Goal: Information Seeking & Learning: Learn about a topic

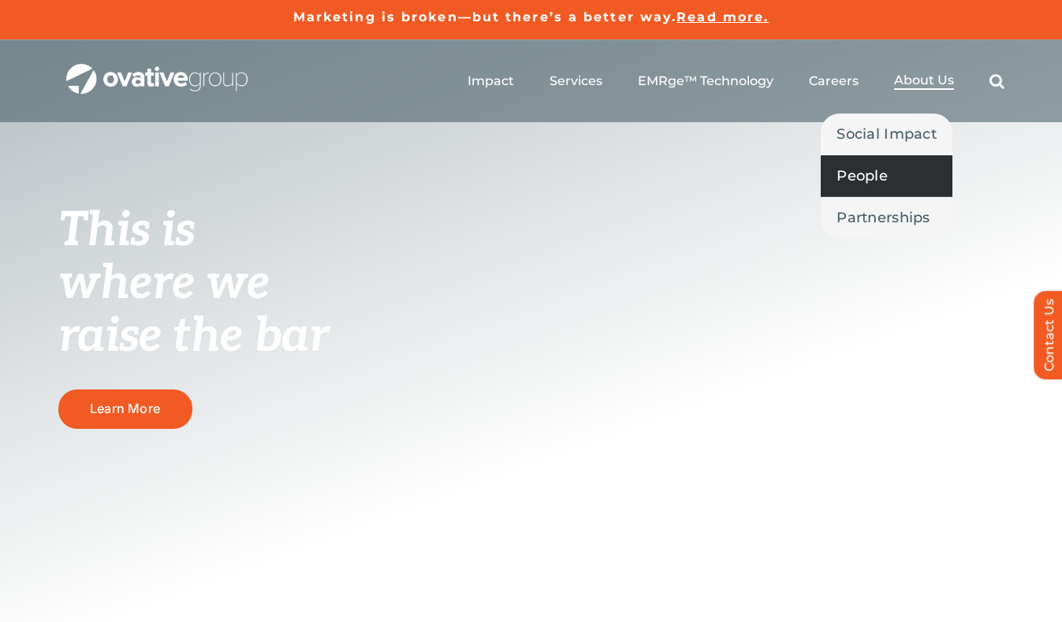
click at [874, 171] on span "People" at bounding box center [862, 176] width 51 height 22
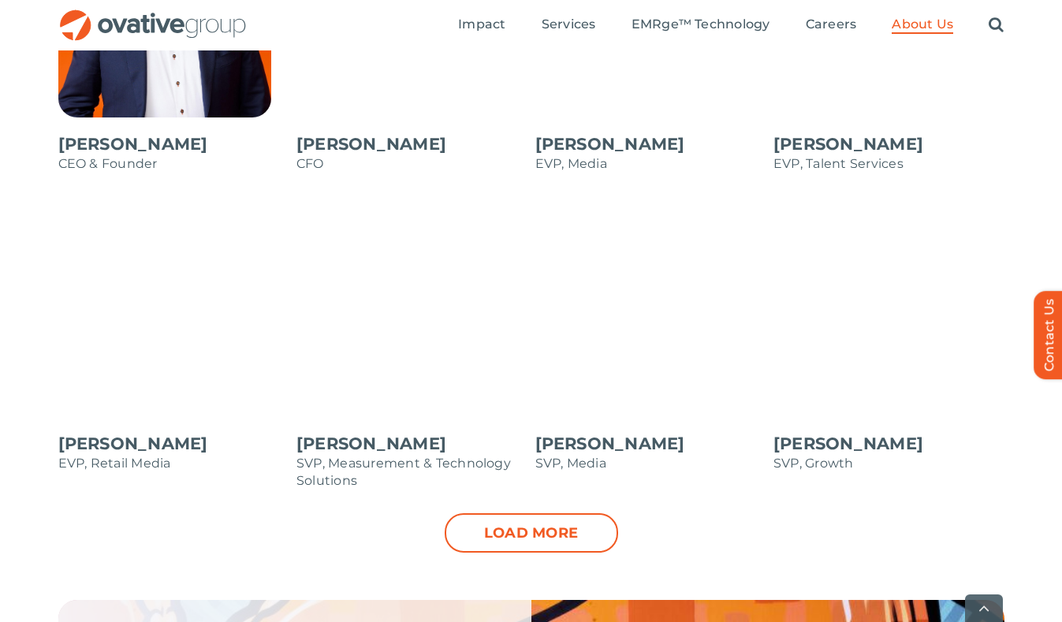
scroll to position [1669, 0]
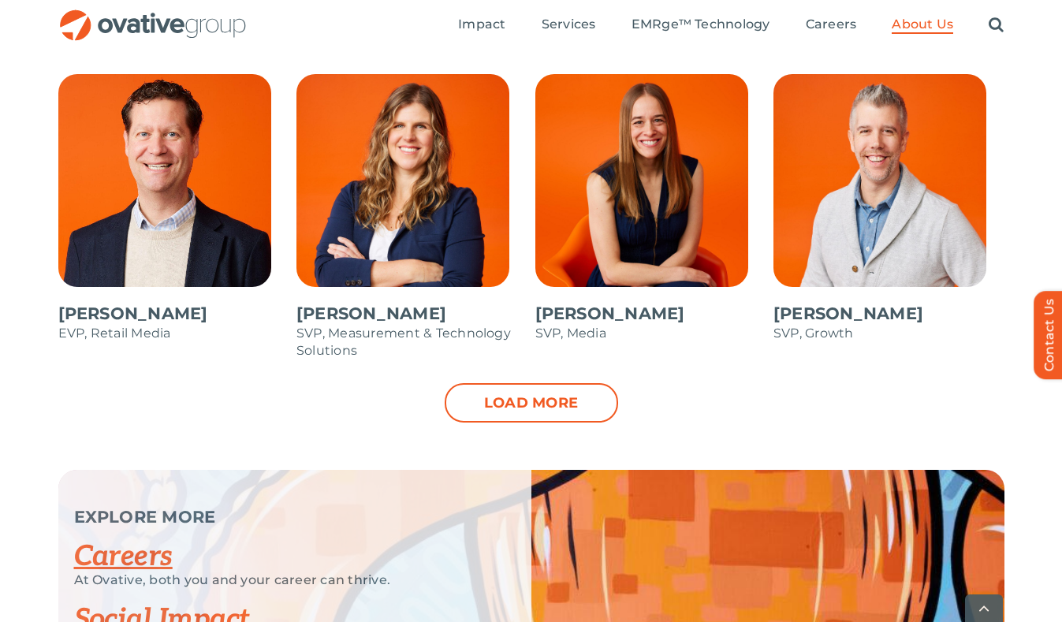
click at [815, 316] on span at bounding box center [889, 216] width 231 height 284
click at [558, 420] on link "Load more" at bounding box center [532, 402] width 174 height 39
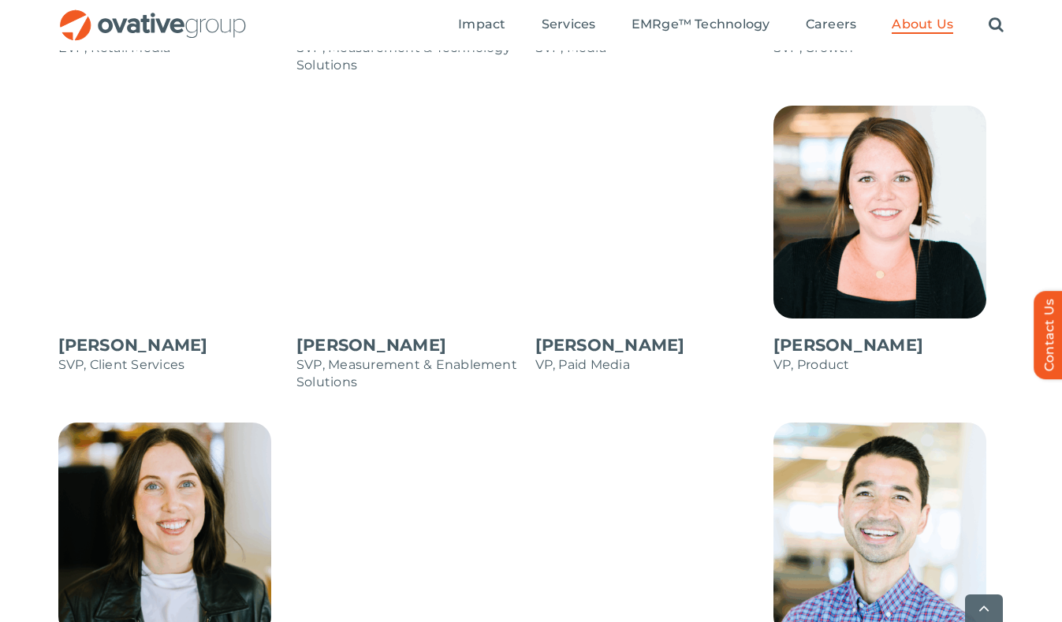
scroll to position [2207, 0]
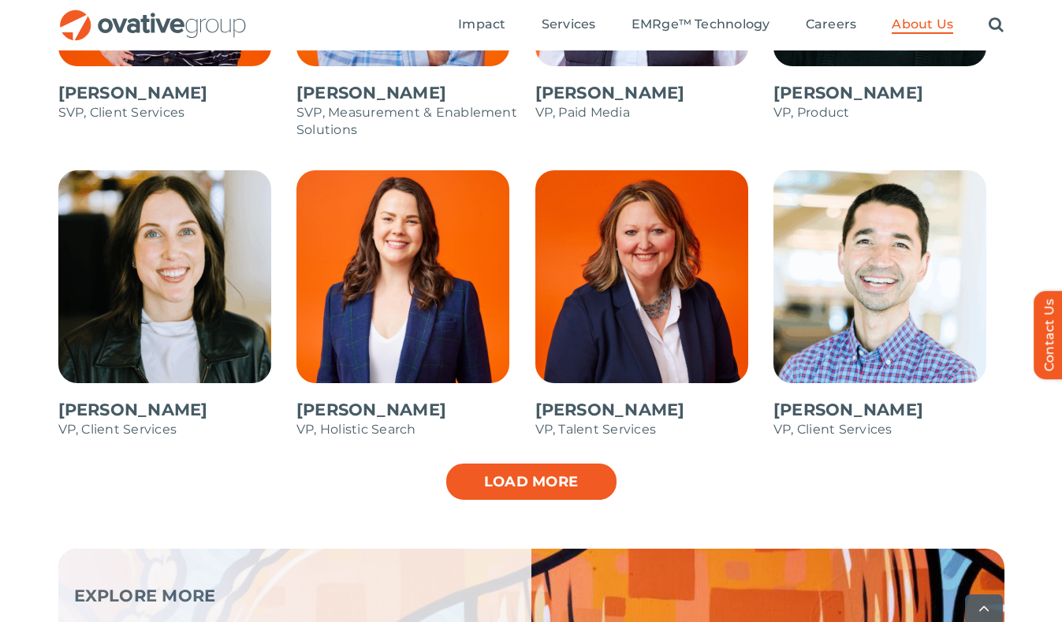
click at [562, 488] on link "Load more" at bounding box center [532, 481] width 174 height 39
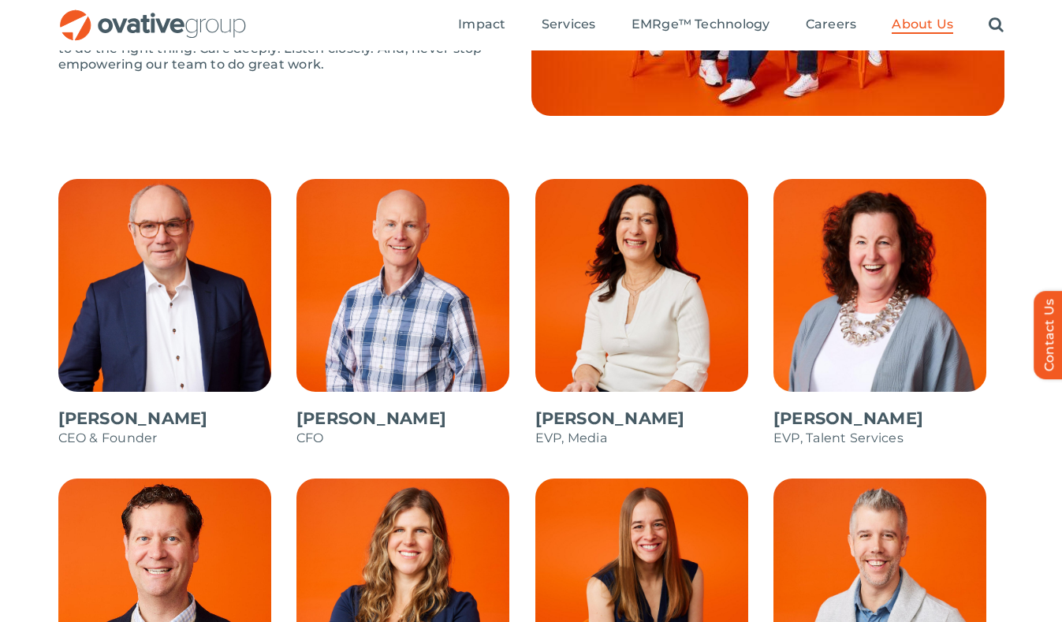
scroll to position [1254, 0]
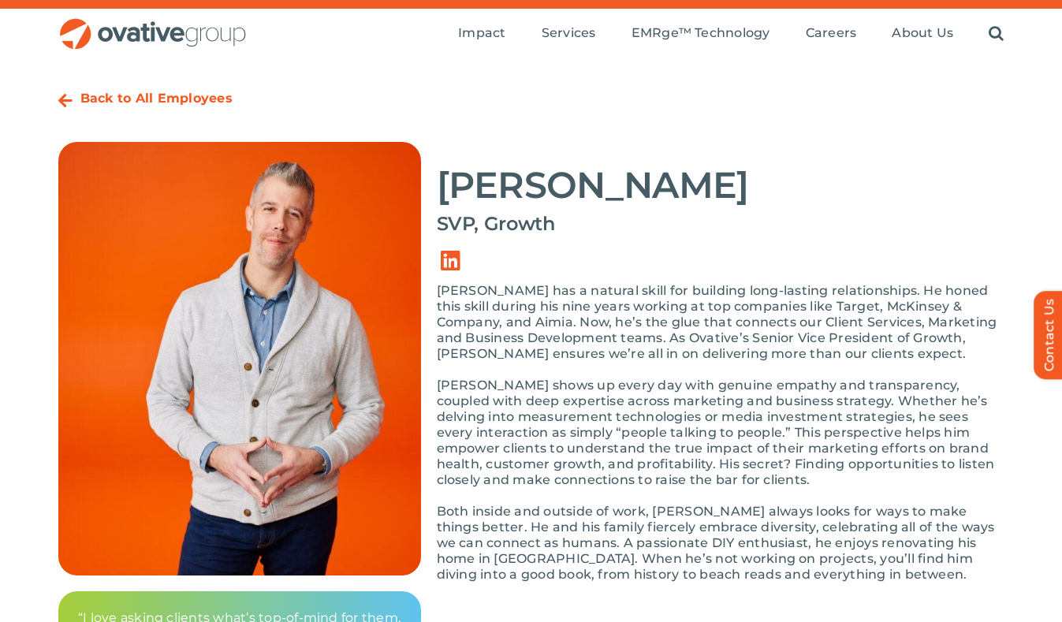
scroll to position [166, 0]
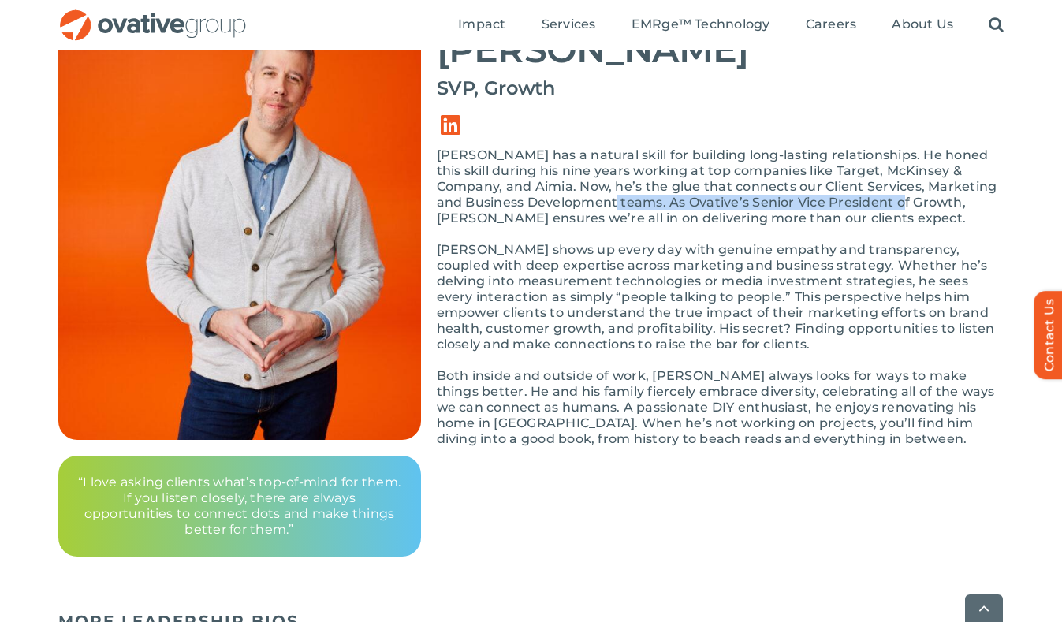
drag, startPoint x: 581, startPoint y: 203, endPoint x: 867, endPoint y: 200, distance: 285.5
click at [867, 200] on p "[PERSON_NAME] has a natural skill for building long-lasting relationships. He h…" at bounding box center [721, 186] width 568 height 79
copy p "As Ovative’s Senior Vice President of Growth"
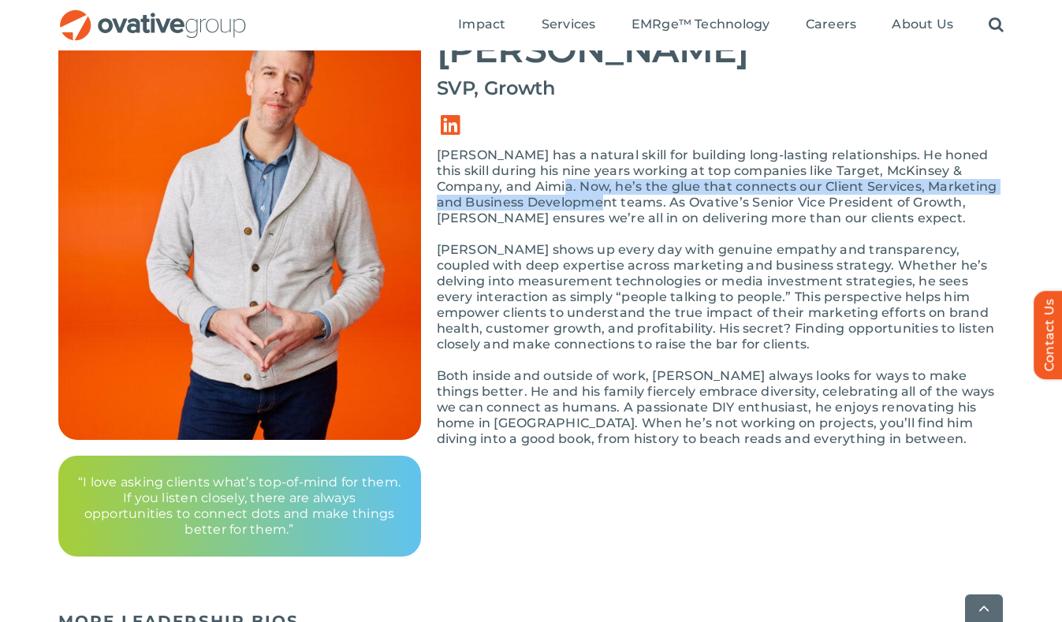
drag, startPoint x: 519, startPoint y: 185, endPoint x: 571, endPoint y: 201, distance: 54.6
click at [571, 201] on p "[PERSON_NAME] has a natural skill for building long-lasting relationships. He h…" at bounding box center [721, 186] width 568 height 79
copy p "he’s the glue that connects our Client Services, Marketing and Business Develop…"
